Goal: Information Seeking & Learning: Understand process/instructions

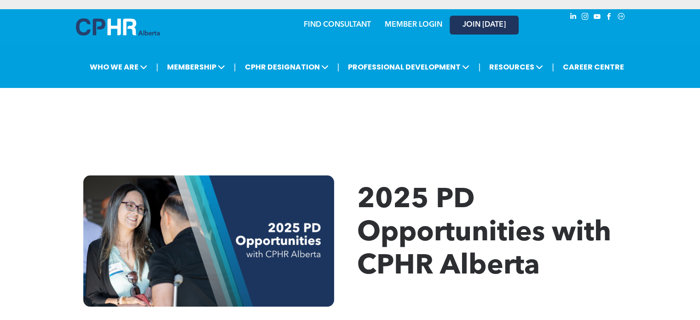
click at [483, 27] on span "JOIN [DATE]" at bounding box center [483, 25] width 43 height 9
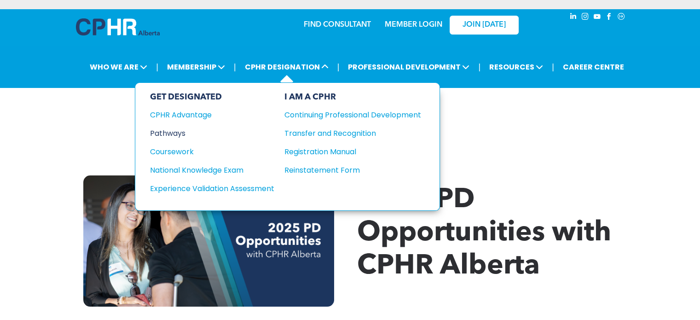
click at [179, 132] on div "Pathways" at bounding box center [206, 133] width 112 height 12
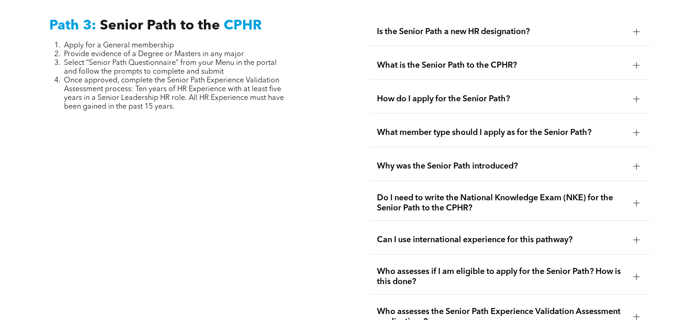
scroll to position [2269, 0]
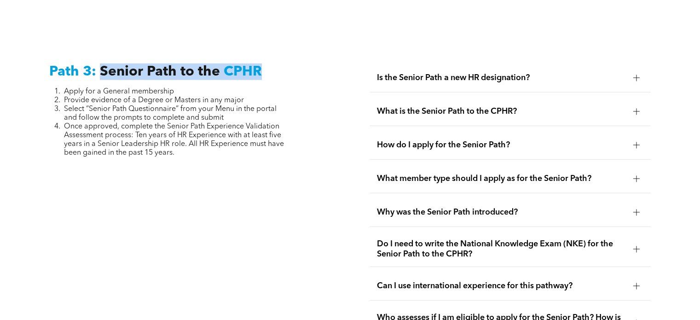
drag, startPoint x: 98, startPoint y: 67, endPoint x: 263, endPoint y: 58, distance: 164.9
click at [263, 58] on div "Path 3: Senior Path to the CPHR Apply for a General membership Provide evidence…" at bounding box center [189, 238] width 295 height 365
copy h3 "Senior Path to the CPHR"
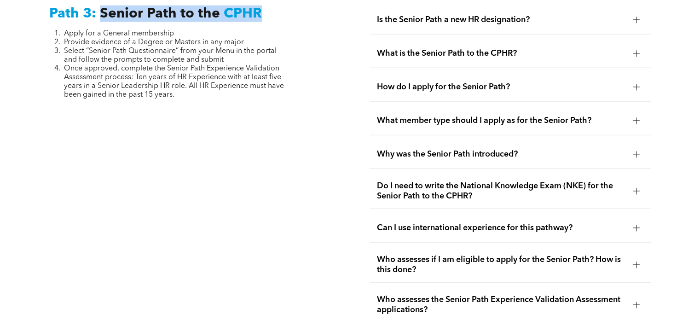
scroll to position [2315, 0]
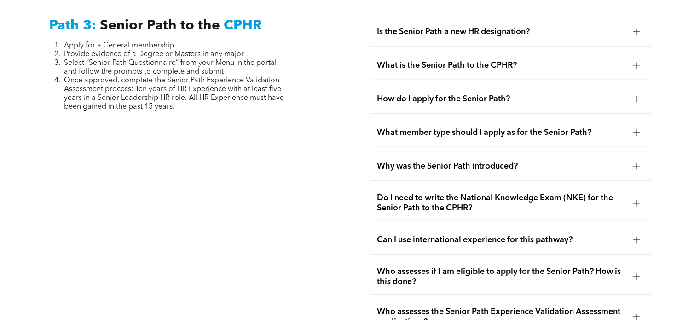
click at [455, 94] on span "How do I apply for the Senior Path?" at bounding box center [501, 99] width 248 height 10
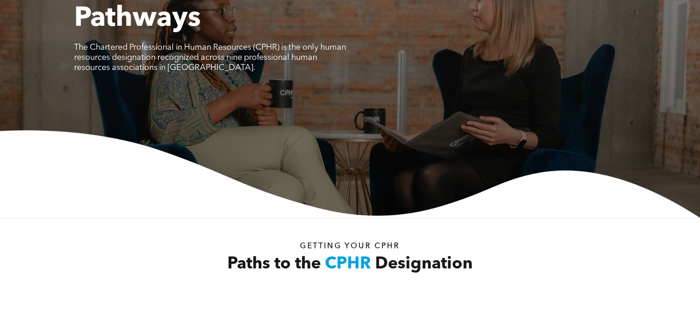
scroll to position [0, 0]
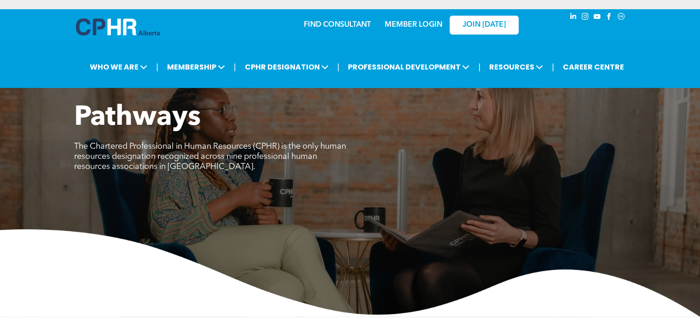
click at [407, 23] on link "MEMBER LOGIN" at bounding box center [414, 24] width 58 height 7
click at [485, 22] on span "JOIN [DATE]" at bounding box center [483, 25] width 43 height 9
